Goal: Find specific page/section: Find specific page/section

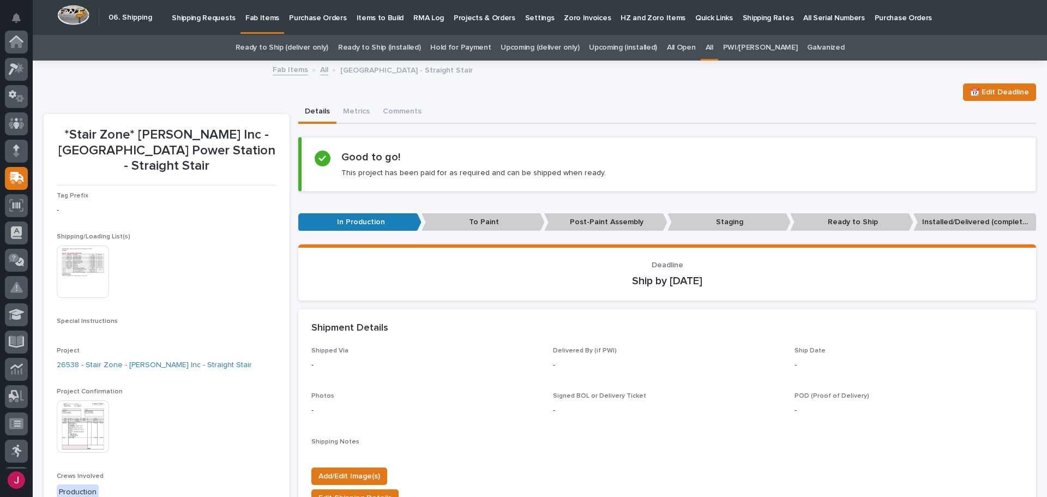
scroll to position [135, 0]
click at [320, 69] on link "All" at bounding box center [324, 69] width 8 height 13
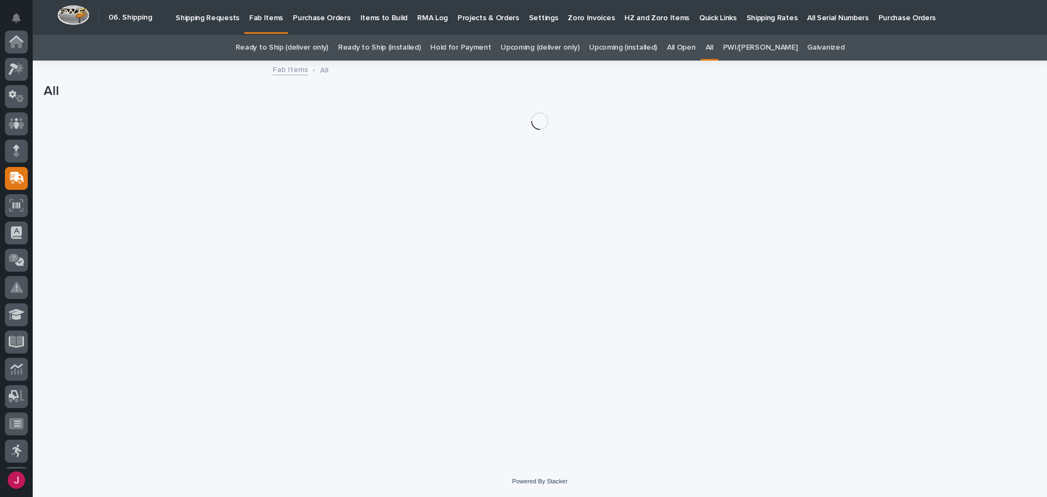
scroll to position [135, 0]
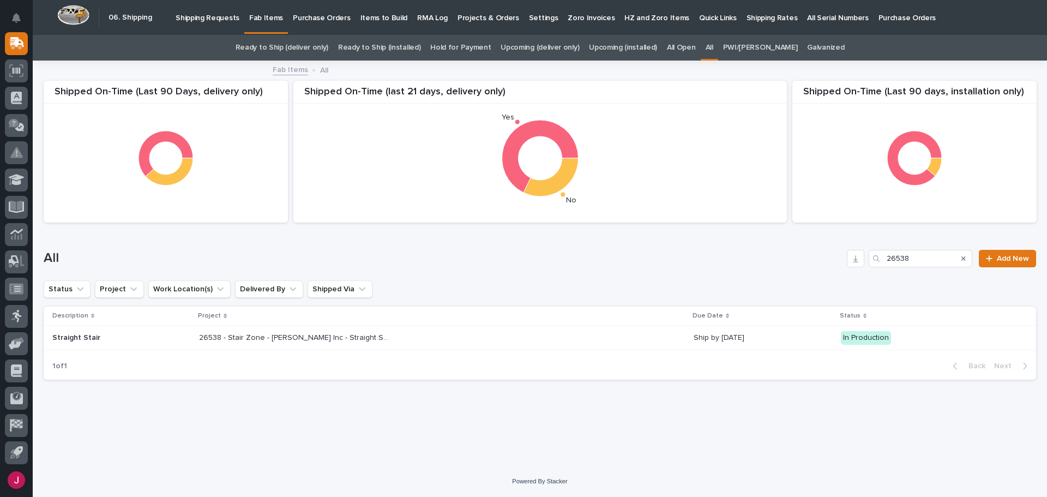
click at [966, 255] on icon "Search" at bounding box center [963, 258] width 4 height 7
click at [941, 260] on input "Search" at bounding box center [921, 258] width 104 height 17
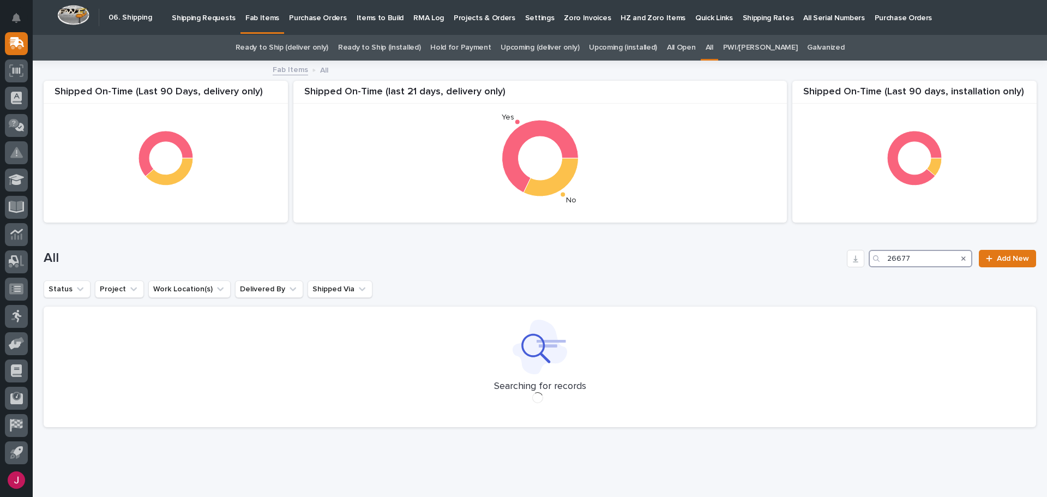
type input "26677"
click at [512, 274] on div "All 26677 Add New" at bounding box center [540, 254] width 993 height 52
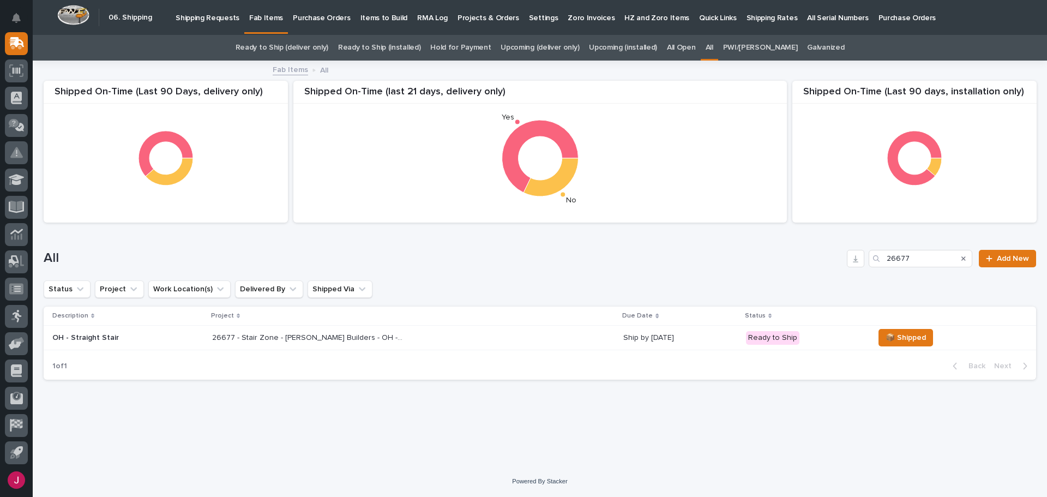
click at [257, 345] on div "26677 - Stair Zone - [PERSON_NAME] Builders - OH - Straight Stair 26677 - Stair…" at bounding box center [413, 338] width 402 height 18
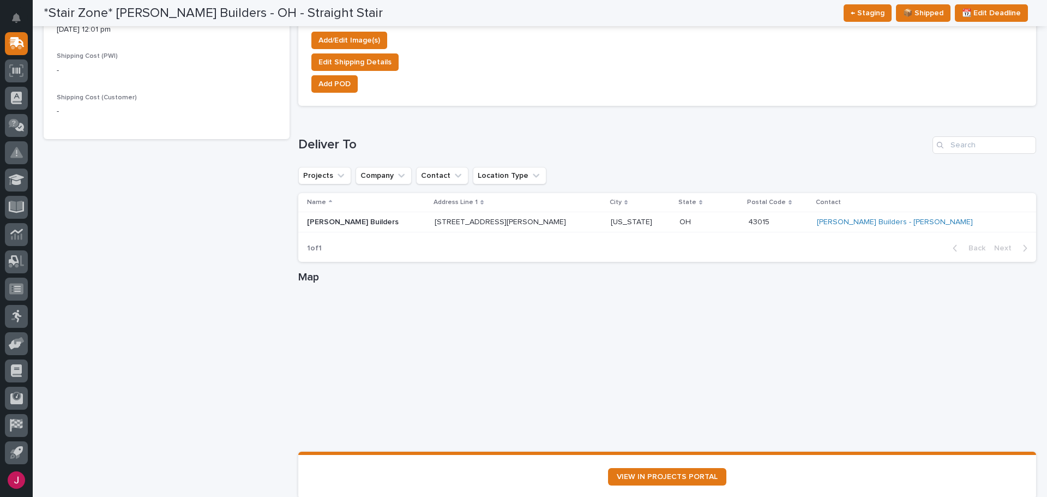
scroll to position [682, 0]
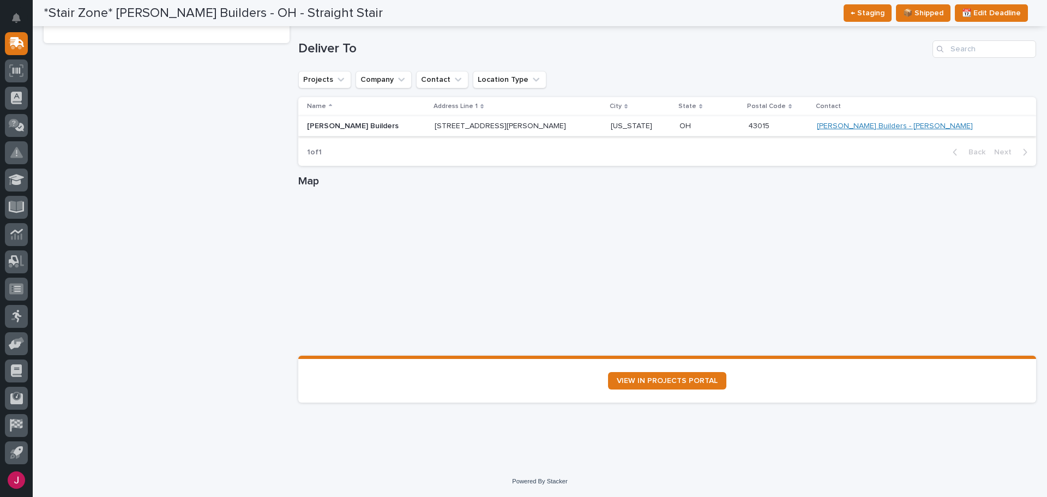
click at [913, 127] on link "[PERSON_NAME] Builders - [PERSON_NAME]" at bounding box center [895, 126] width 156 height 9
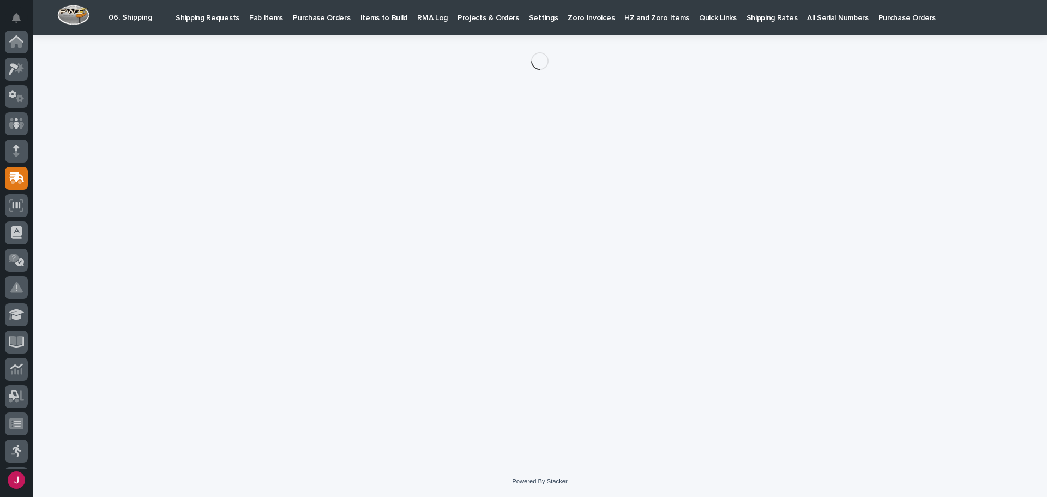
scroll to position [135, 0]
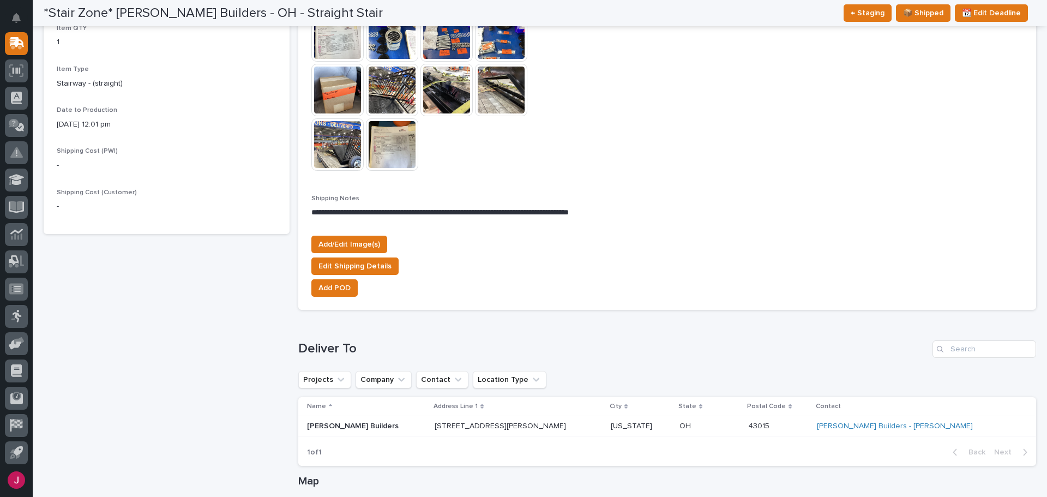
scroll to position [709, 0]
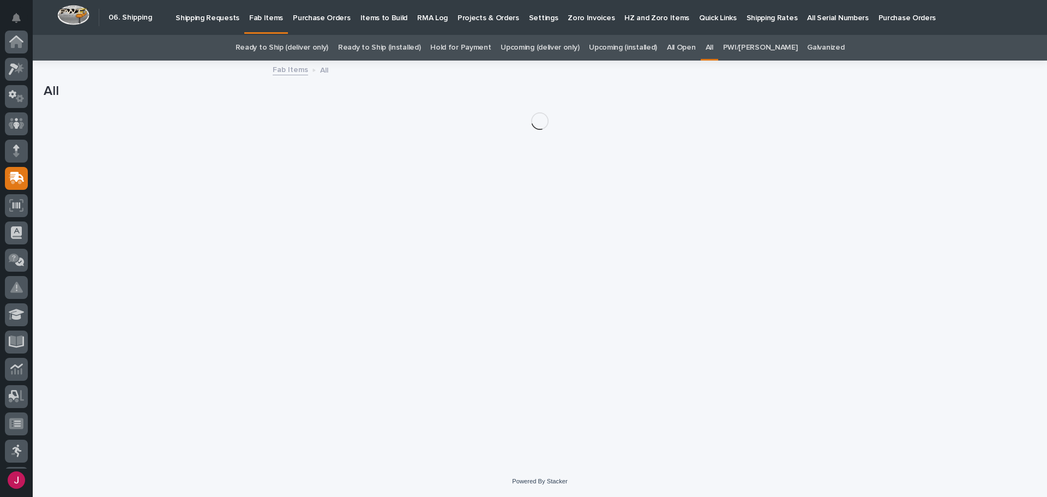
scroll to position [135, 0]
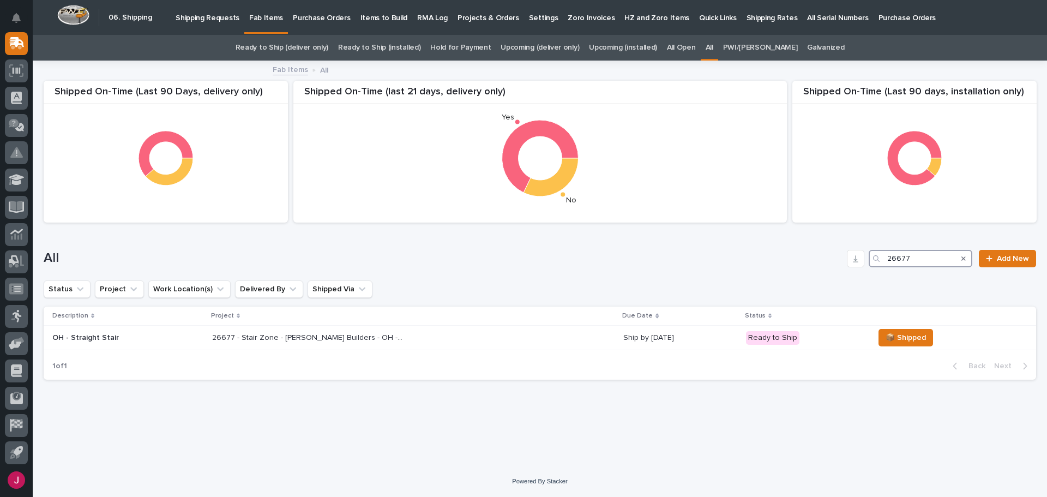
drag, startPoint x: 927, startPoint y: 253, endPoint x: 833, endPoint y: 263, distance: 94.3
click at [833, 263] on div "All 26677 Add New" at bounding box center [540, 258] width 993 height 17
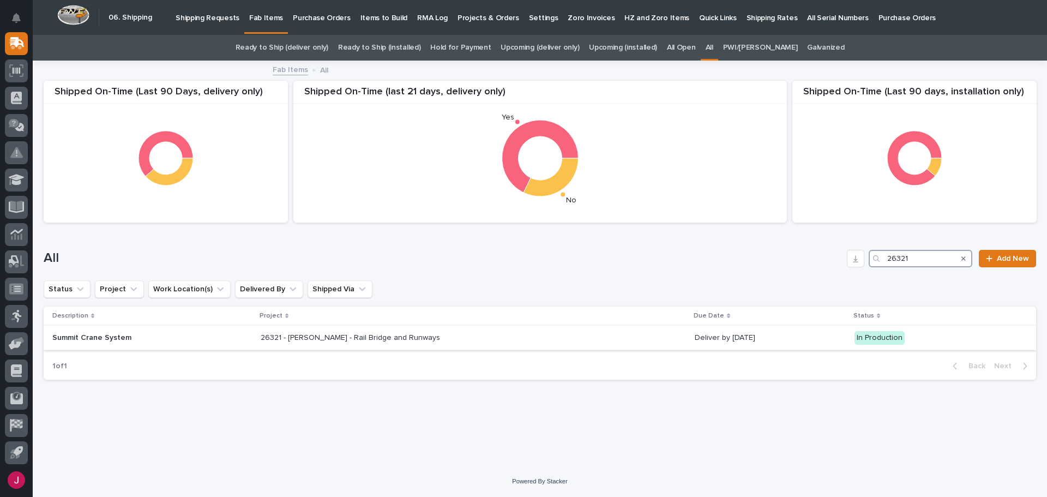
type input "26321"
click at [368, 337] on p "26321 - [PERSON_NAME] - Rail Bridge and Runways" at bounding box center [352, 336] width 182 height 11
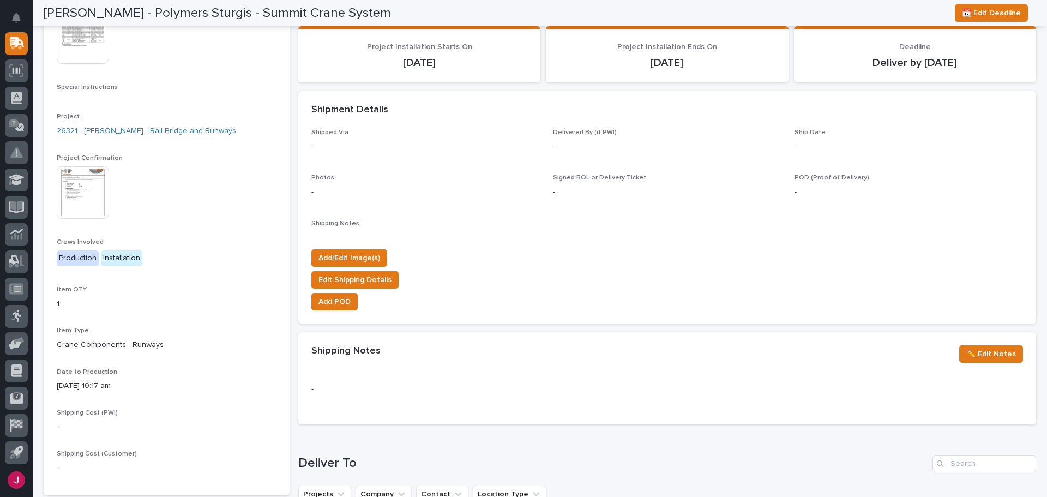
scroll to position [55, 0]
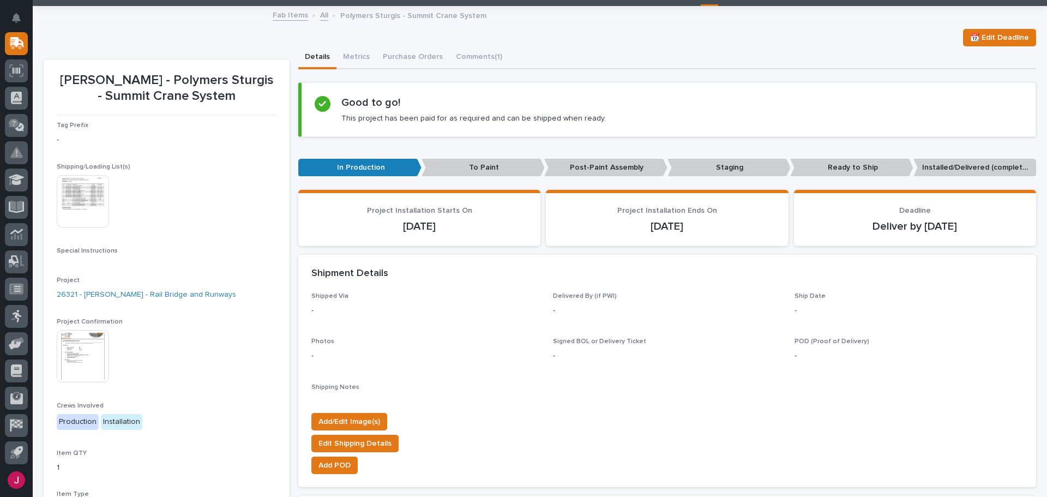
click at [85, 346] on img at bounding box center [83, 356] width 52 height 52
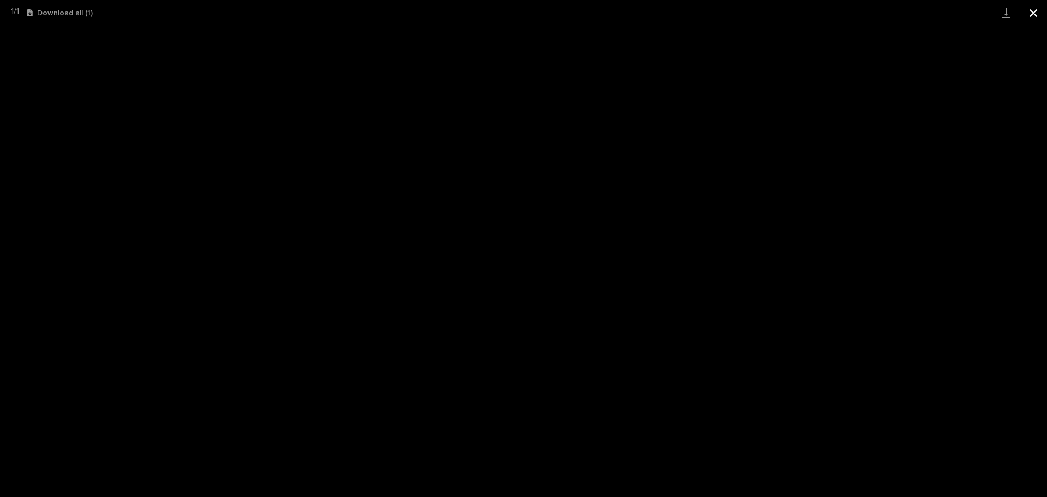
click at [1037, 10] on button "Close gallery" at bounding box center [1033, 13] width 27 height 26
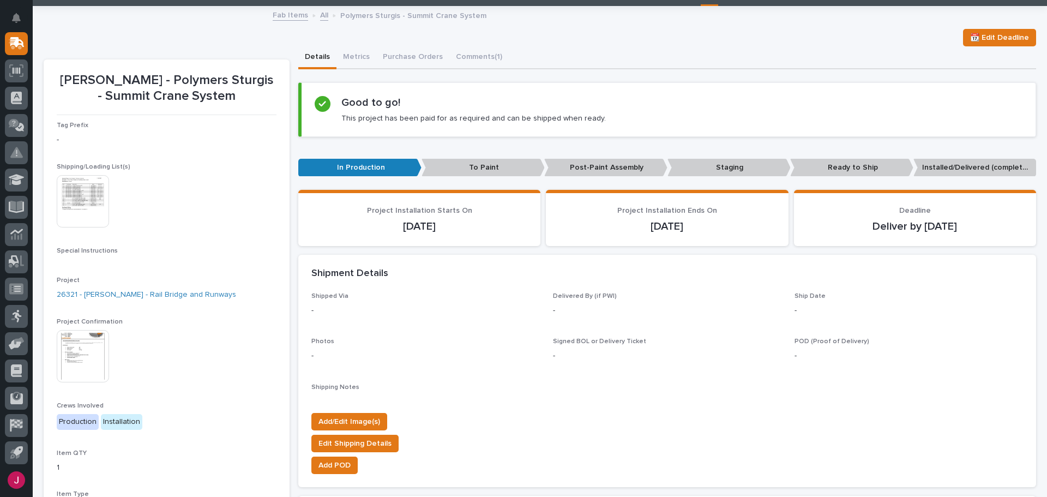
click at [81, 189] on img at bounding box center [83, 201] width 52 height 52
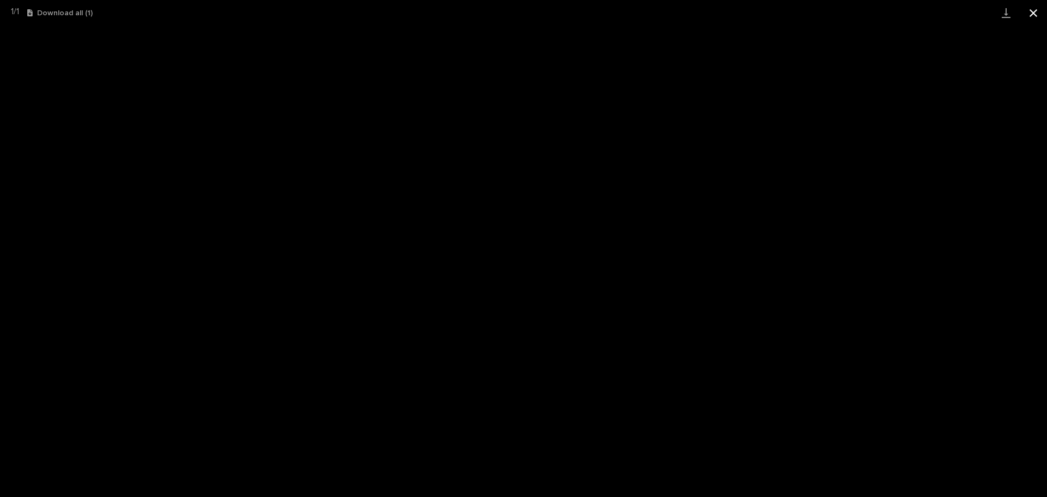
click at [1035, 9] on button "Close gallery" at bounding box center [1033, 13] width 27 height 26
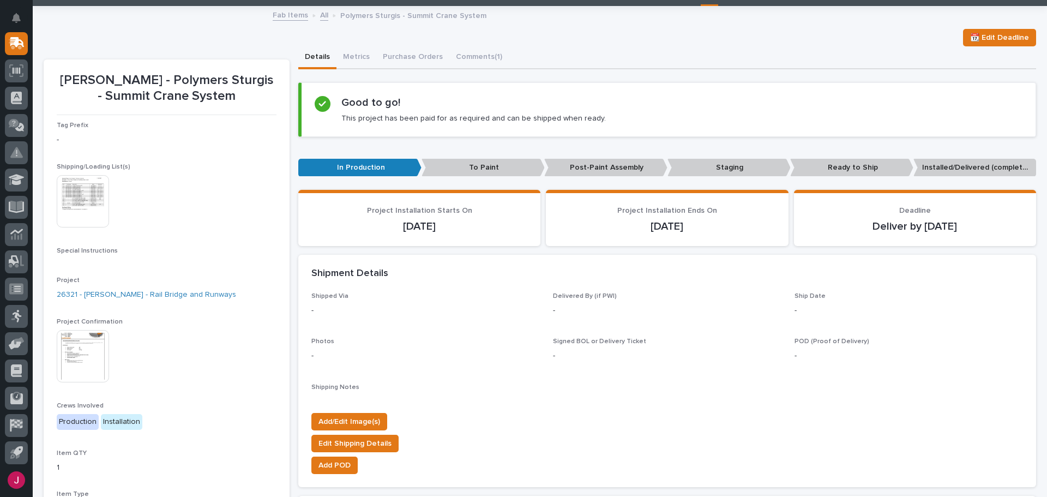
click at [82, 353] on img at bounding box center [83, 356] width 52 height 52
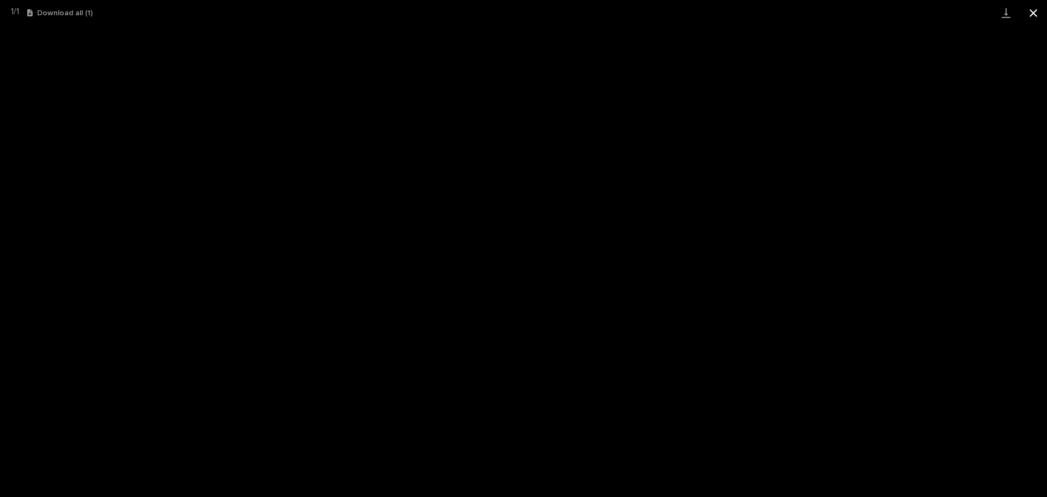
click at [1035, 10] on button "Close gallery" at bounding box center [1033, 13] width 27 height 26
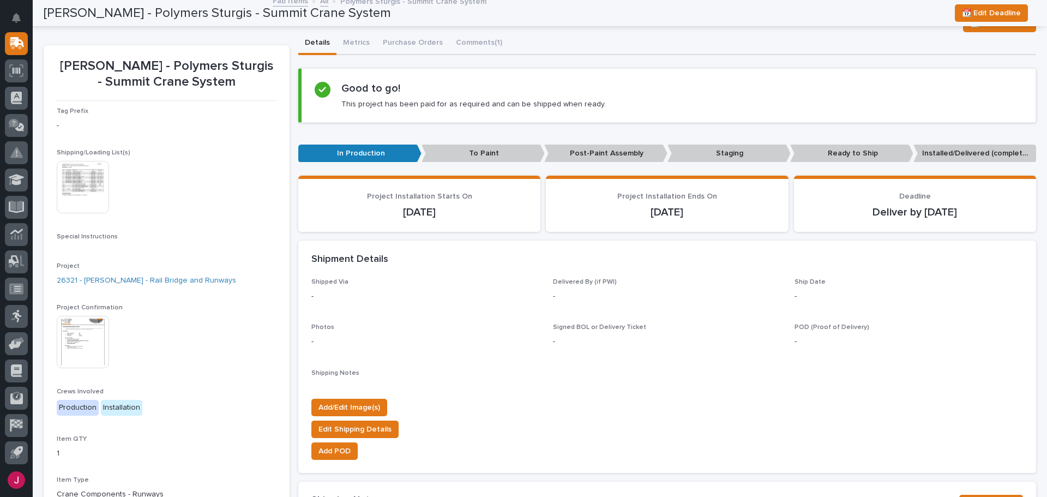
scroll to position [0, 0]
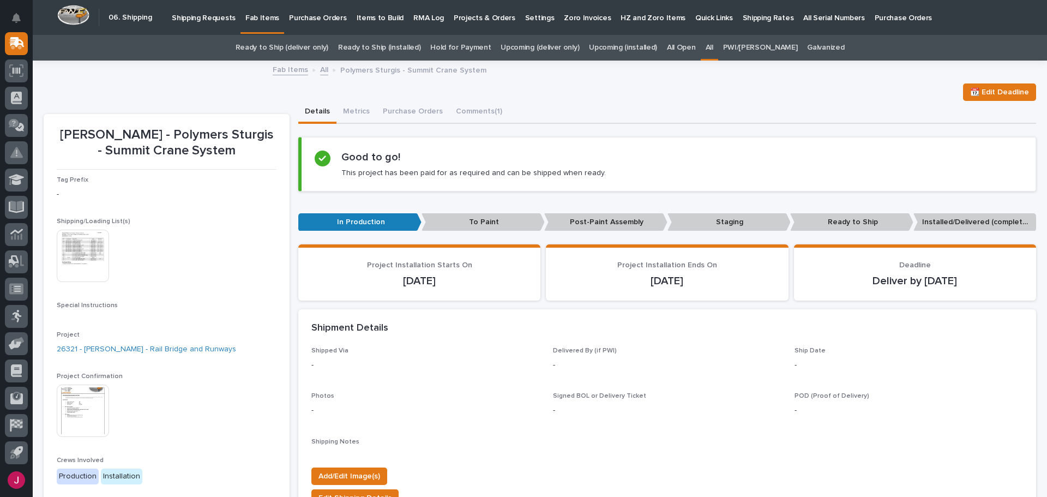
click at [99, 258] on img at bounding box center [83, 256] width 52 height 52
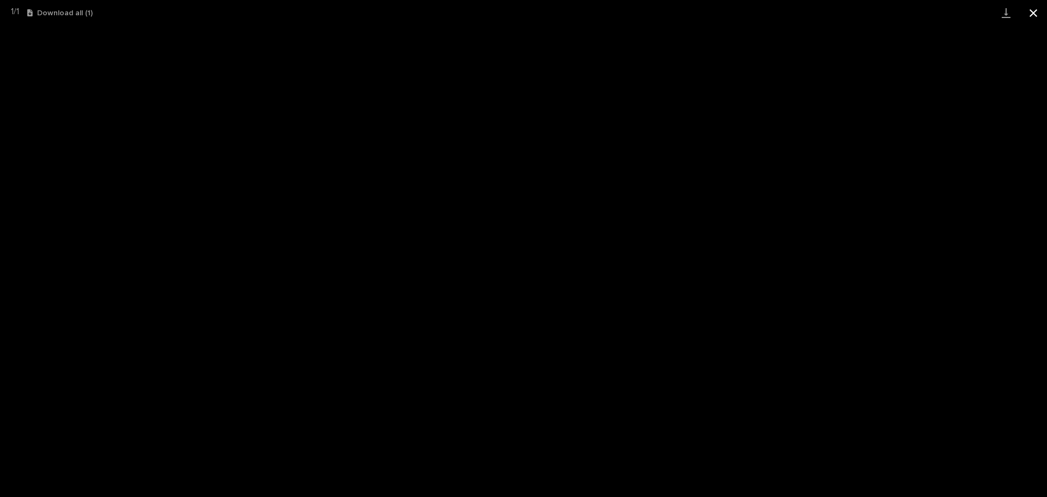
click at [1033, 10] on button "Close gallery" at bounding box center [1033, 13] width 27 height 26
